Goal: Information Seeking & Learning: Check status

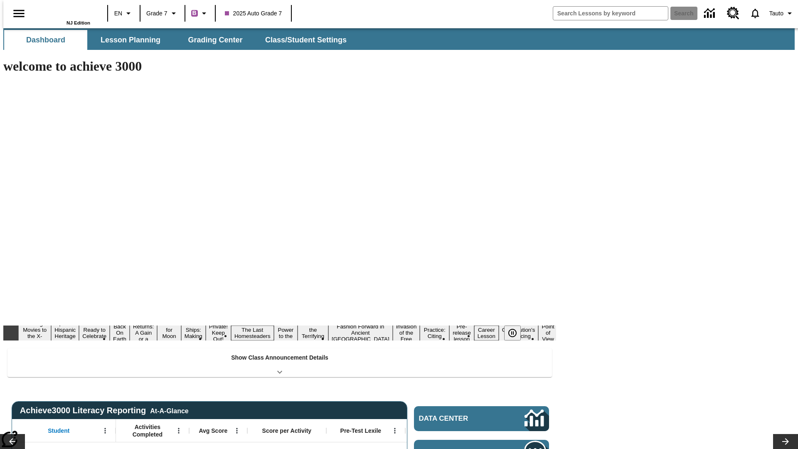
type input "-1"
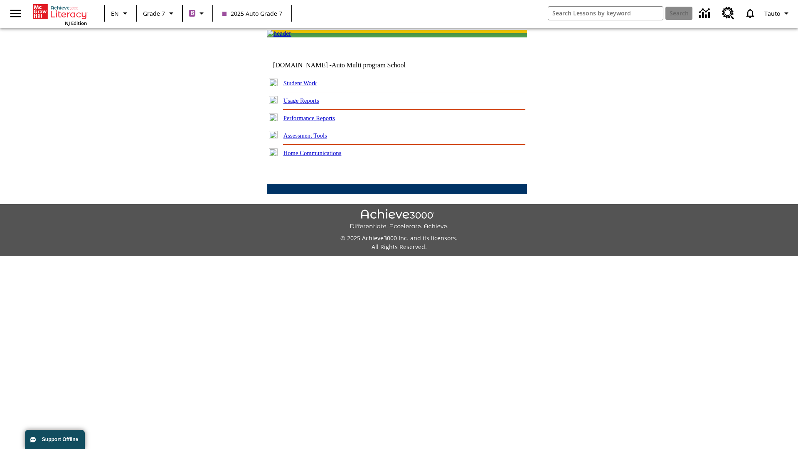
click at [318, 121] on link "Performance Reports" at bounding box center [309, 118] width 52 height 7
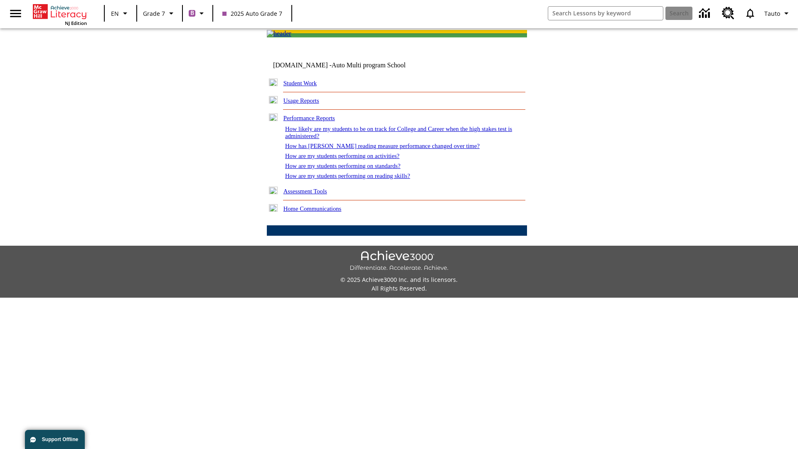
click at [350, 159] on link "How are my students performing on activities?" at bounding box center [342, 156] width 114 height 7
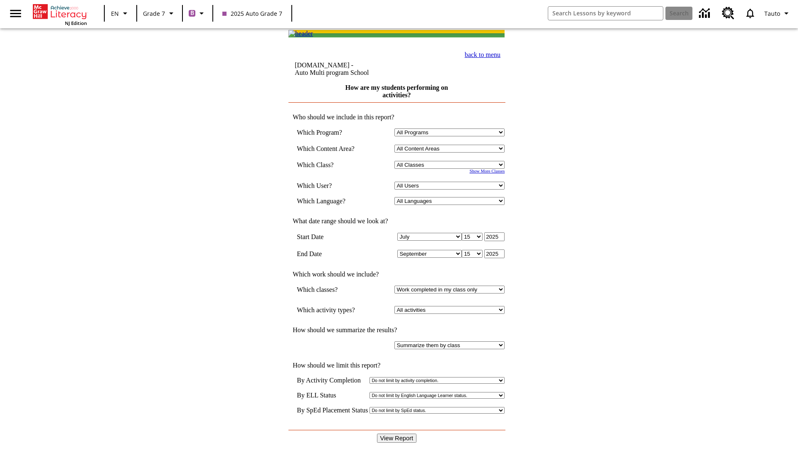
click at [397, 434] on input "View Report" at bounding box center [397, 438] width 40 height 9
select select "21437138"
select select "4"
click at [397, 434] on input "View Report" at bounding box center [397, 438] width 40 height 9
